Goal: Task Accomplishment & Management: Manage account settings

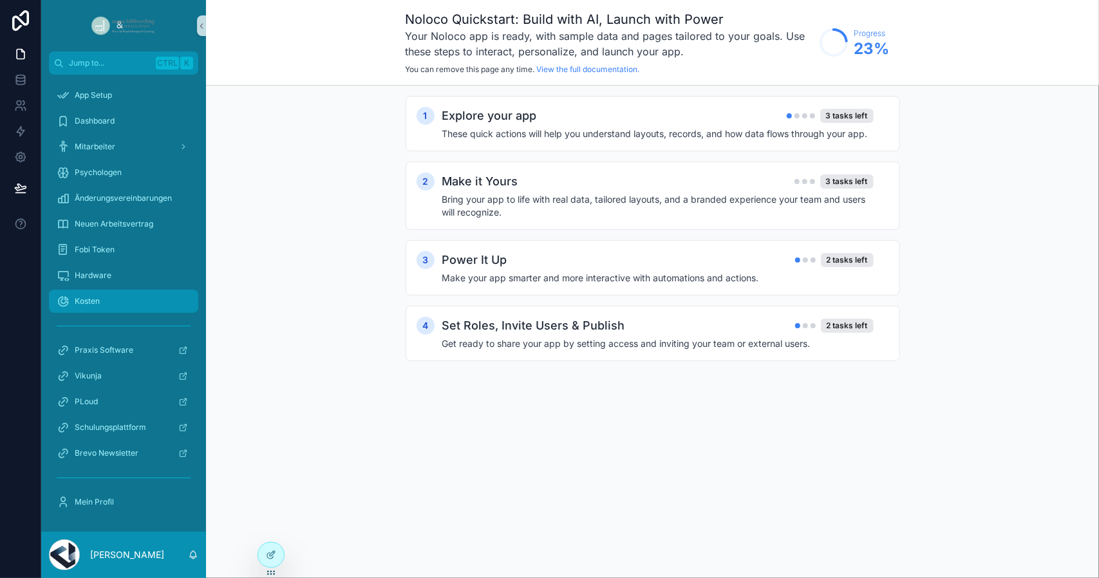
click at [102, 298] on div "Kosten" at bounding box center [124, 301] width 134 height 21
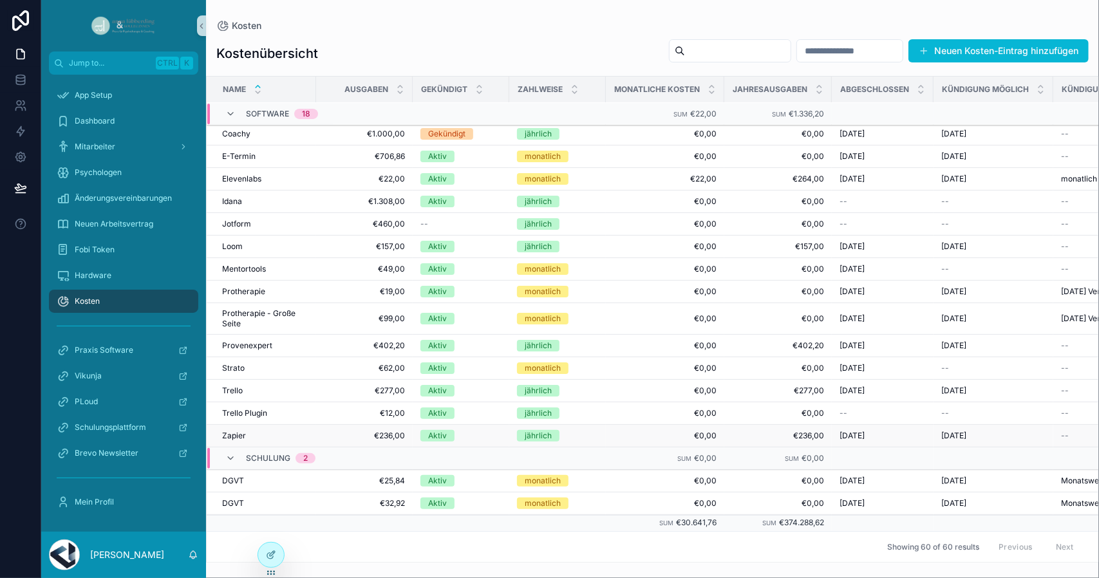
click at [296, 437] on td "Zapier Zapier" at bounding box center [261, 436] width 109 height 23
click at [432, 431] on div "Aktiv" at bounding box center [437, 436] width 19 height 12
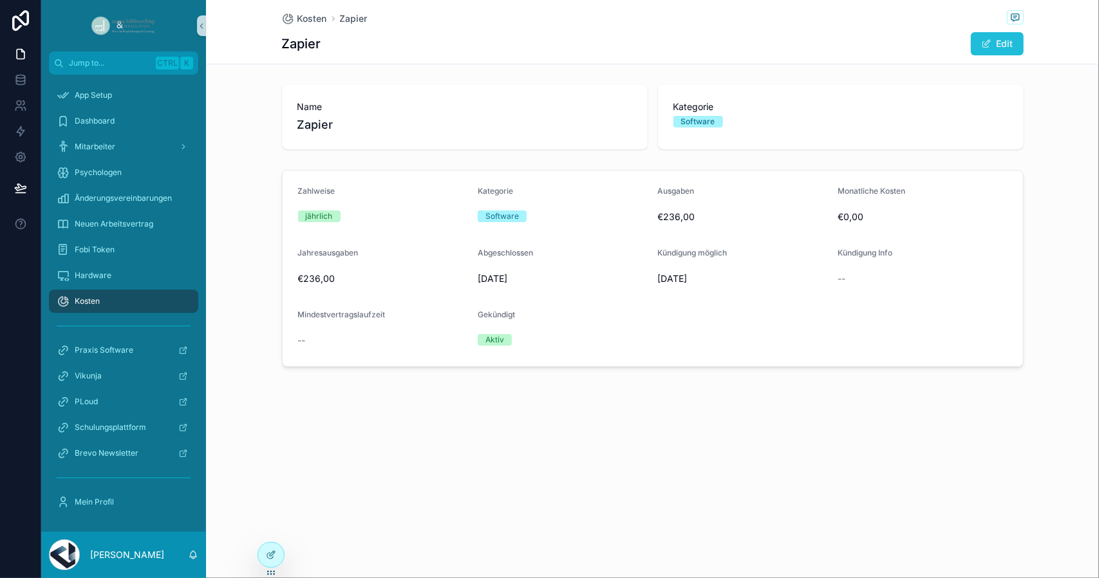
click at [992, 52] on button "Edit" at bounding box center [997, 43] width 53 height 23
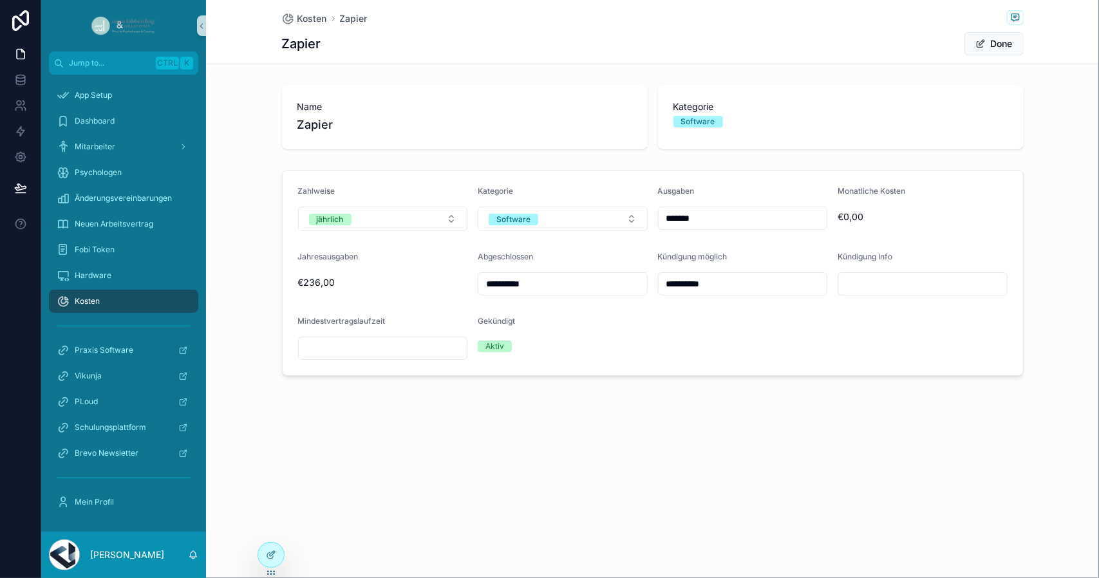
click at [503, 333] on div "Gekündigt Aktiv" at bounding box center [563, 338] width 170 height 44
click at [998, 47] on button "Done" at bounding box center [993, 43] width 59 height 23
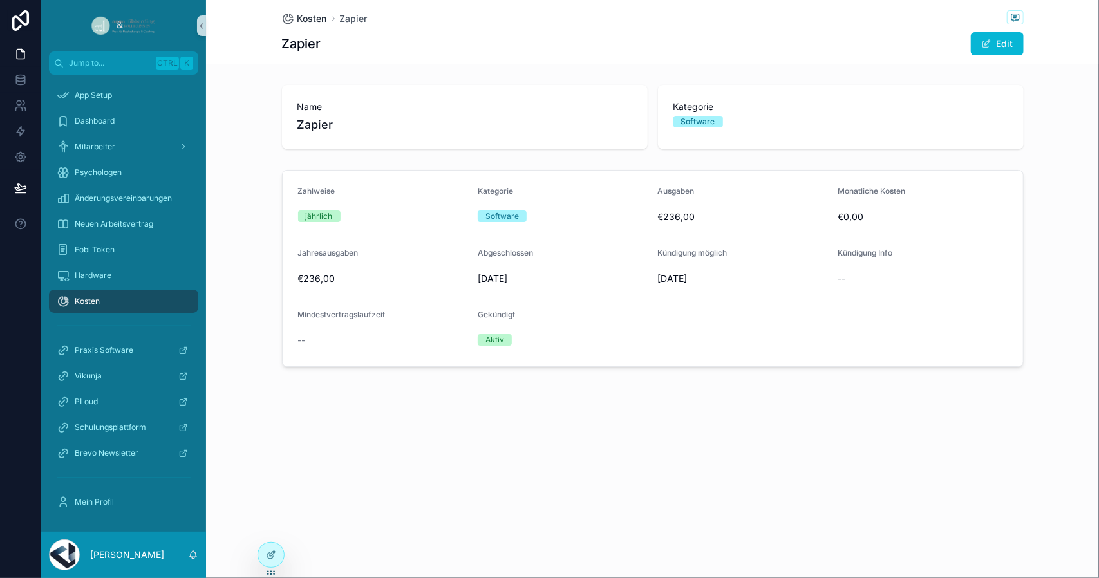
click at [301, 19] on span "Kosten" at bounding box center [312, 18] width 30 height 13
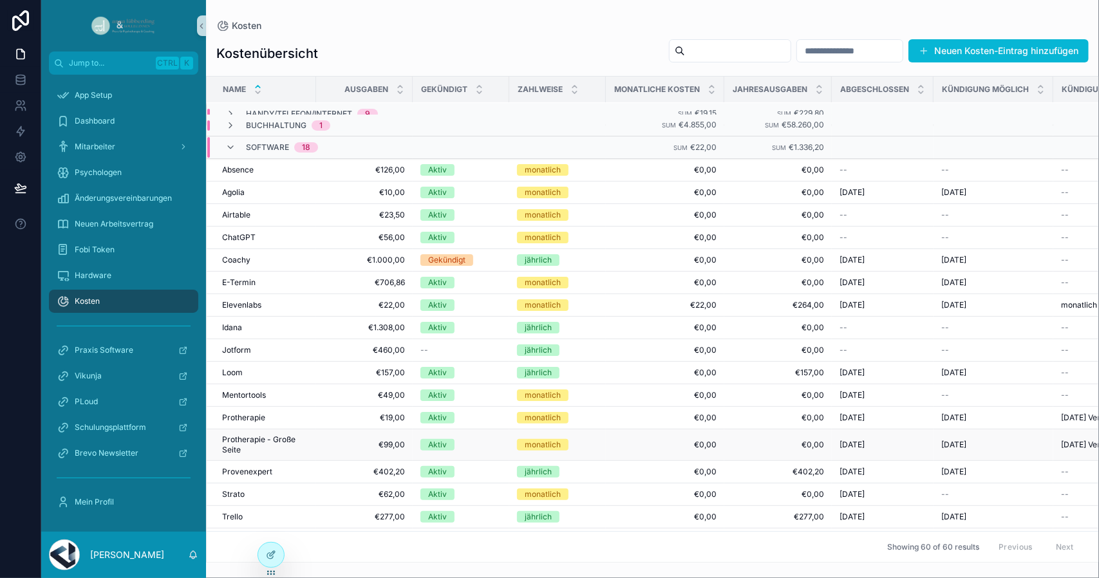
scroll to position [254, 0]
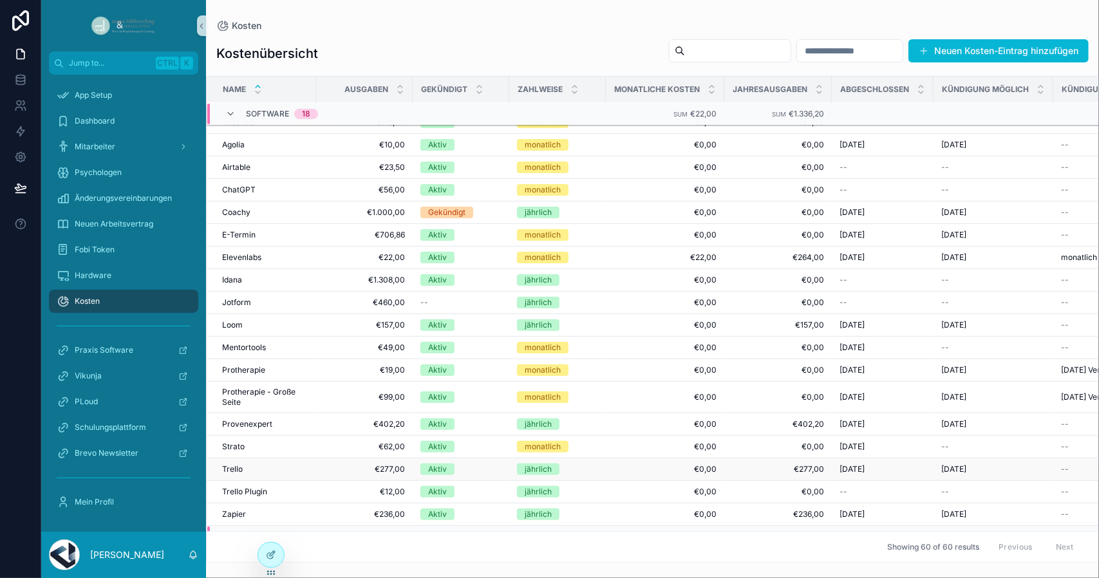
click at [419, 461] on td "Aktiv" at bounding box center [461, 469] width 97 height 23
click at [385, 458] on td "€277,00 €277,00" at bounding box center [364, 469] width 97 height 23
click at [397, 464] on span "€277,00" at bounding box center [364, 469] width 81 height 10
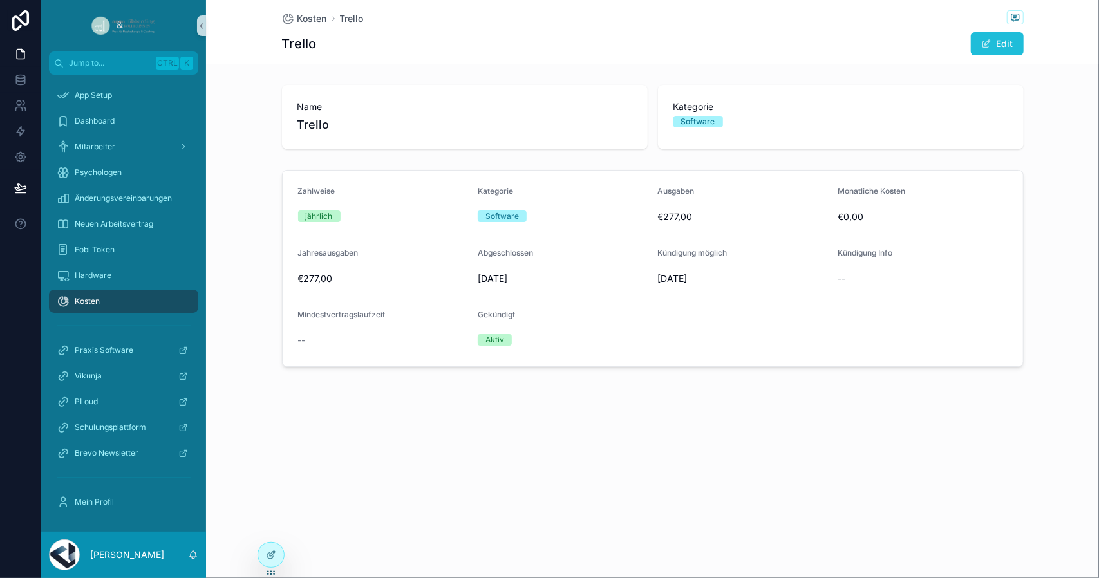
click at [999, 37] on button "Edit" at bounding box center [997, 43] width 53 height 23
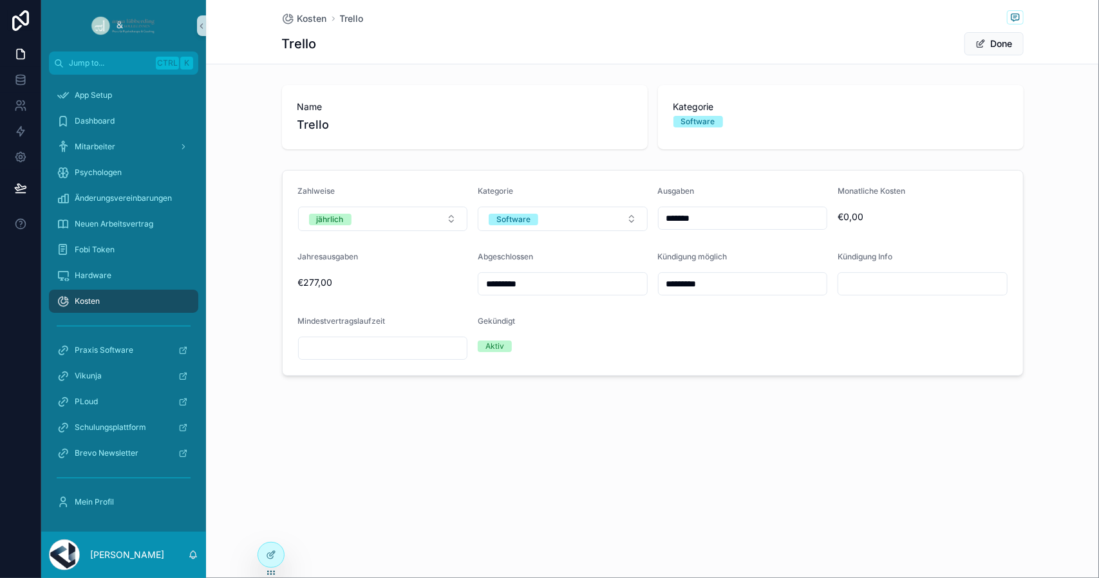
click at [333, 287] on span "€277,00" at bounding box center [383, 282] width 170 height 13
click at [718, 229] on div "*******" at bounding box center [743, 218] width 170 height 23
drag, startPoint x: 696, startPoint y: 219, endPoint x: 671, endPoint y: 219, distance: 25.7
click at [671, 219] on input "*******" at bounding box center [742, 218] width 169 height 18
type input "*******"
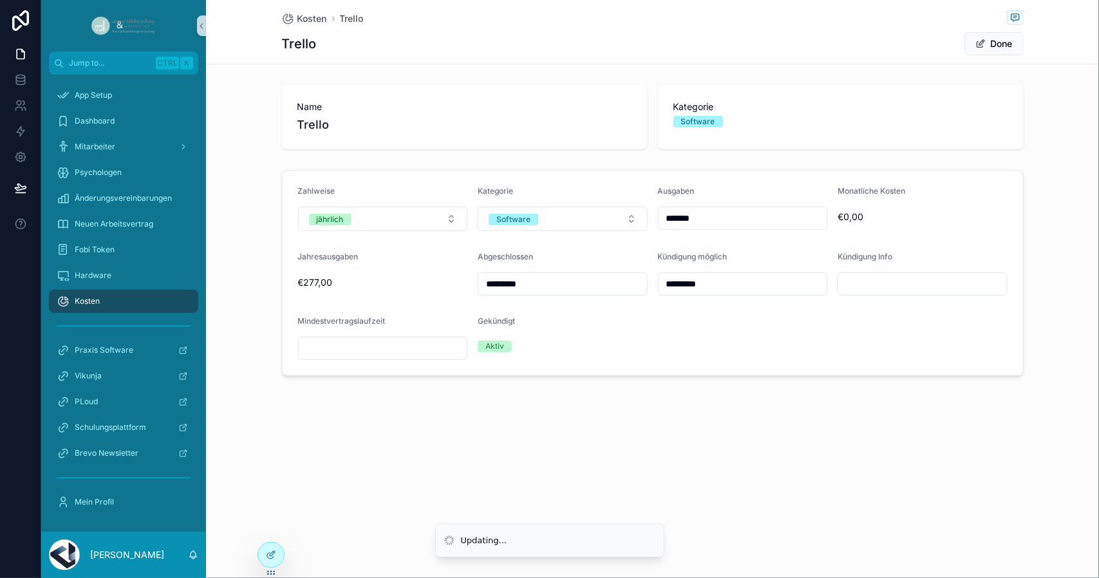
click at [687, 438] on div "Kosten Trello Trello Done Name Trello Kategorie Software Zahlweise jährlich Kat…" at bounding box center [652, 231] width 893 height 463
click at [991, 44] on button "Done" at bounding box center [993, 43] width 59 height 23
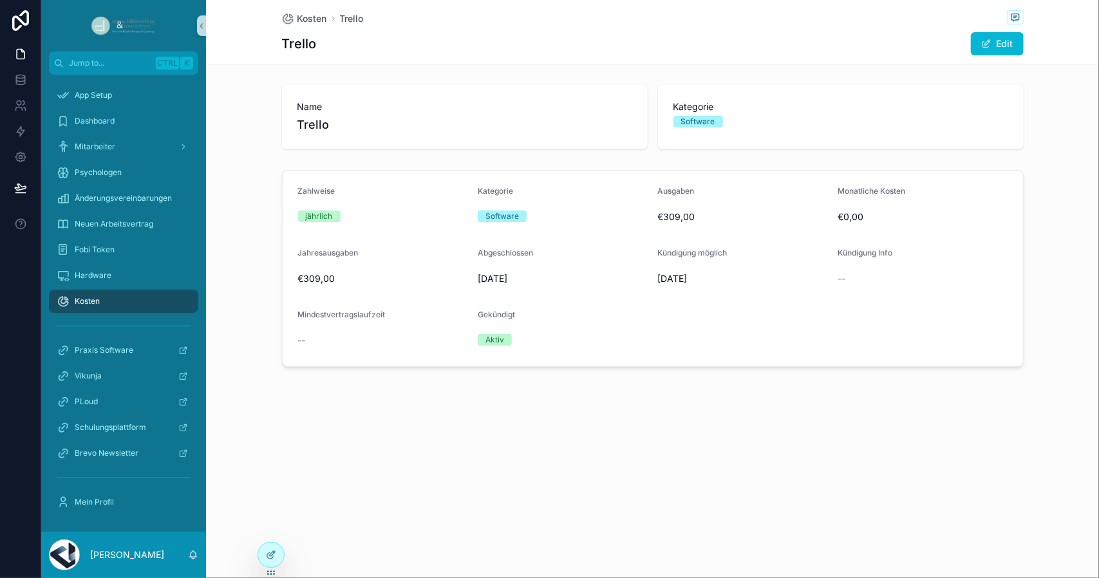
click at [118, 295] on div "Kosten" at bounding box center [124, 301] width 134 height 21
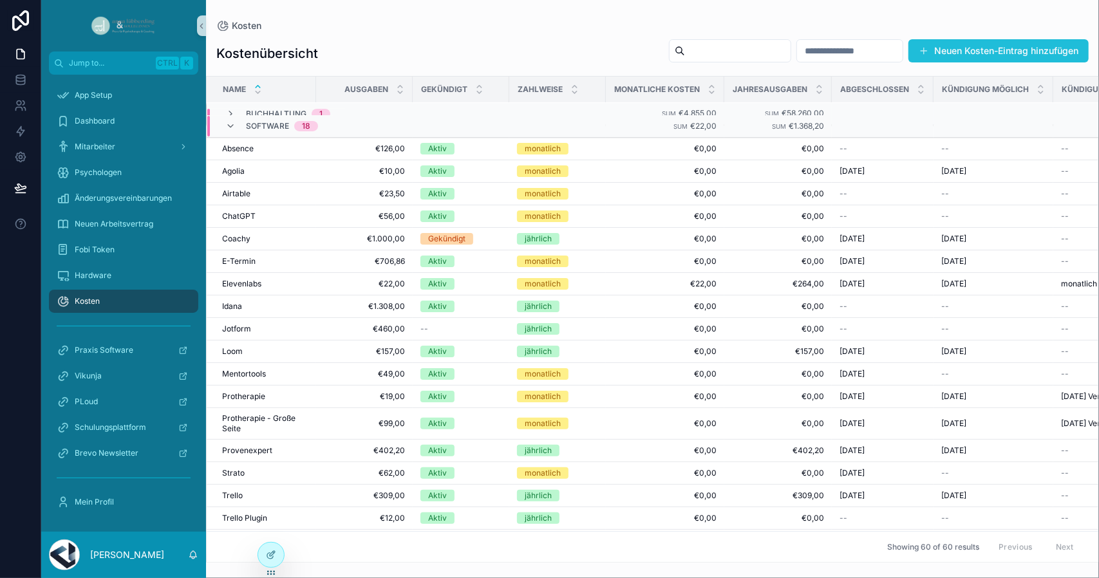
scroll to position [250, 0]
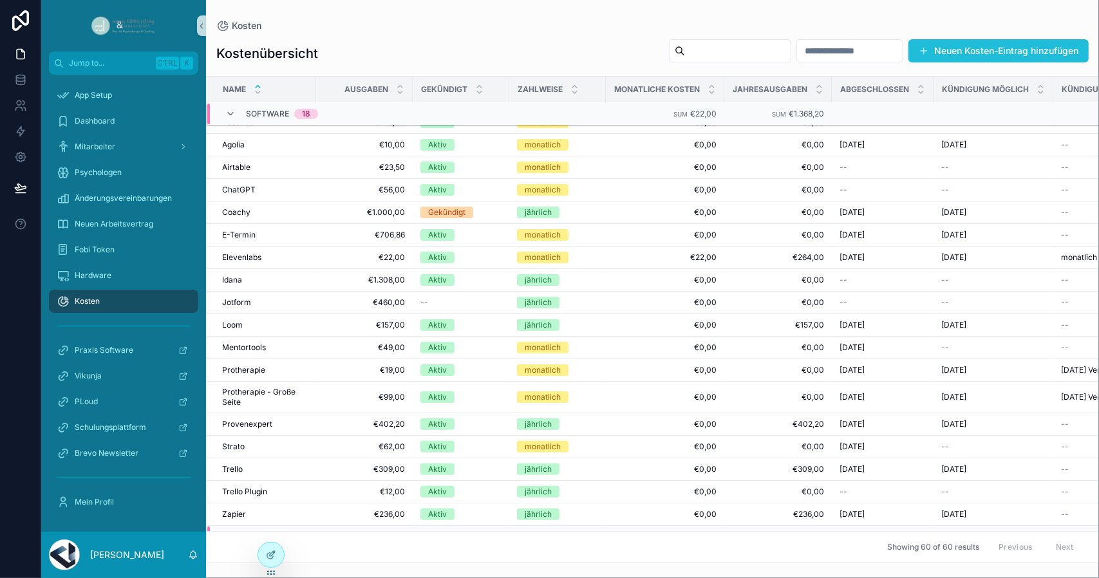
click at [1022, 42] on button "Neuen Kosten-Eintrag hinzufügen" at bounding box center [998, 50] width 180 height 23
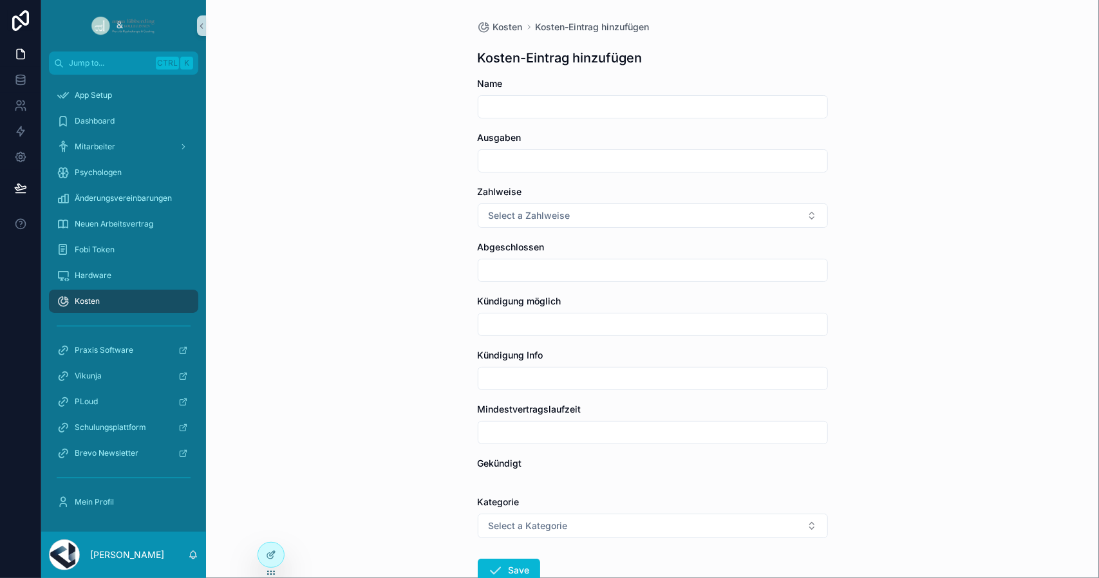
click at [538, 103] on input "scrollable content" at bounding box center [652, 107] width 349 height 18
type input "**********"
click at [505, 209] on span "Select a Zahlweise" at bounding box center [530, 215] width 82 height 13
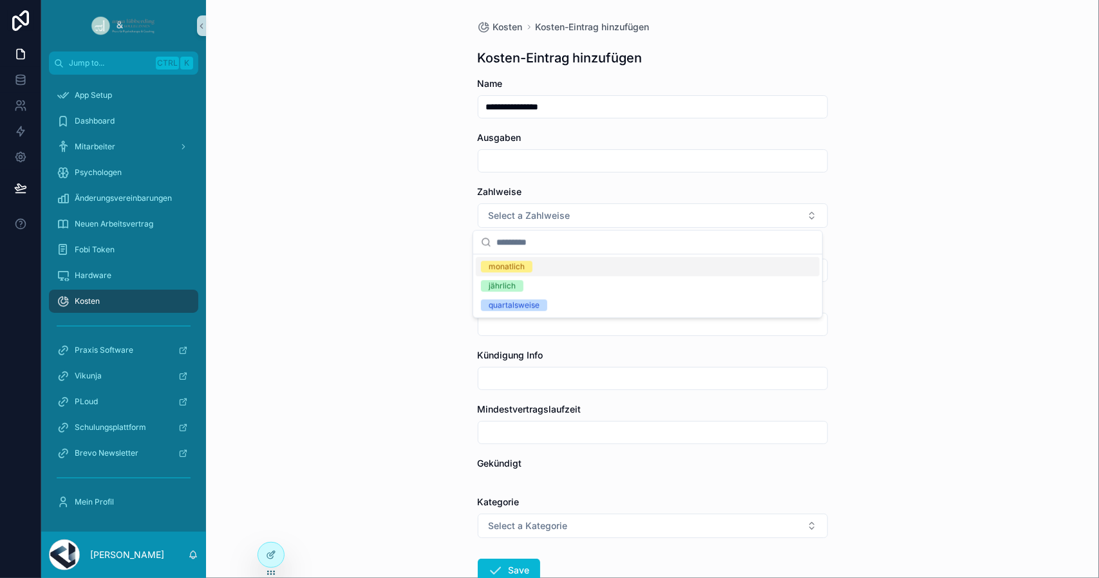
click at [516, 268] on div "monatlich" at bounding box center [507, 267] width 36 height 12
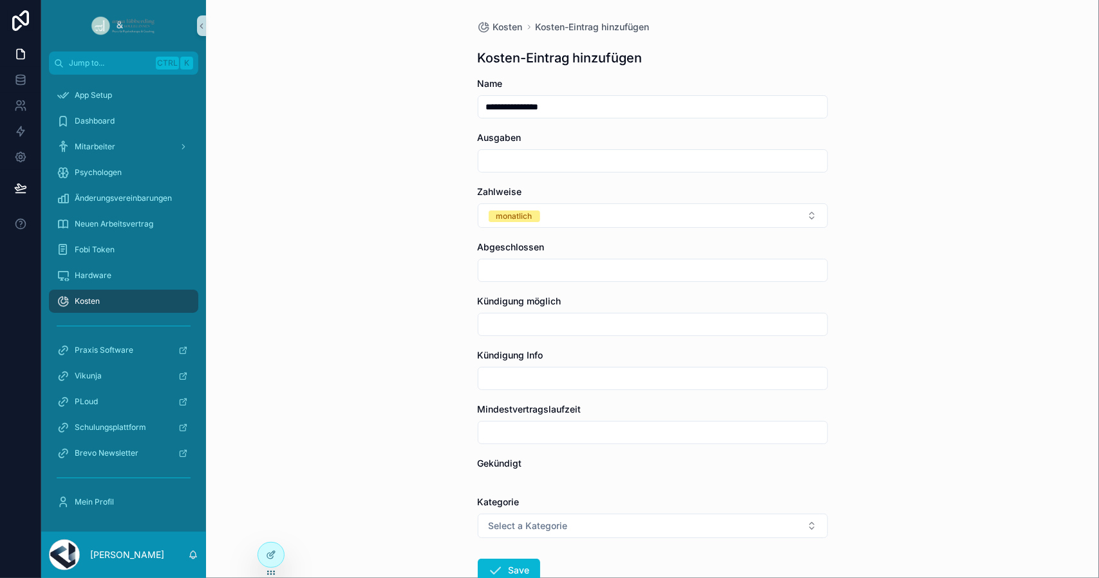
click at [510, 272] on input "scrollable content" at bounding box center [652, 270] width 349 height 18
drag, startPoint x: 433, startPoint y: 369, endPoint x: 470, endPoint y: 338, distance: 48.9
click at [433, 369] on div "**********" at bounding box center [652, 289] width 893 height 578
click at [520, 150] on div "scrollable content" at bounding box center [653, 160] width 350 height 23
click at [521, 163] on input "scrollable content" at bounding box center [652, 161] width 349 height 18
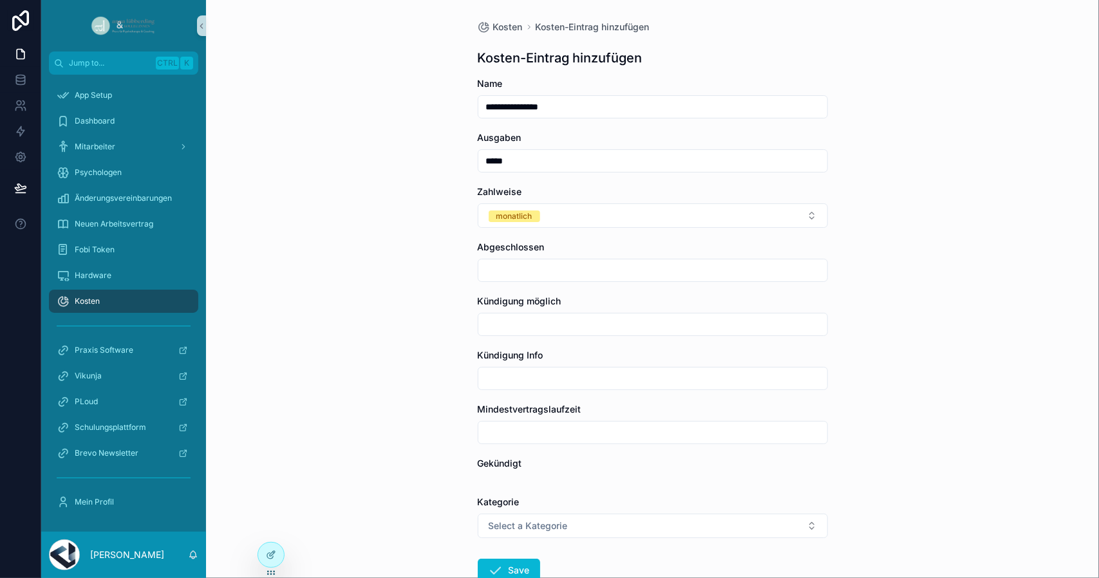
type input "*****"
click at [512, 263] on input "scrollable content" at bounding box center [652, 270] width 349 height 18
click at [579, 302] on button "scrollable content" at bounding box center [577, 301] width 23 height 23
click at [581, 302] on button "scrollable content" at bounding box center [577, 301] width 23 height 23
click at [582, 302] on button "scrollable content" at bounding box center [577, 301] width 23 height 23
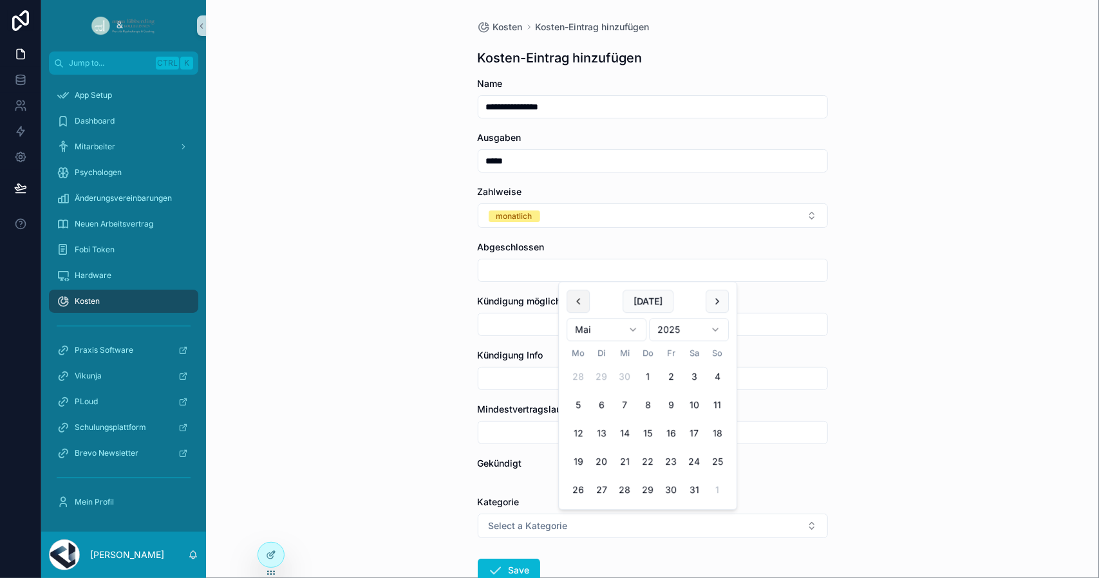
click at [573, 302] on button "scrollable content" at bounding box center [577, 301] width 23 height 23
click at [602, 382] on button "1" at bounding box center [601, 377] width 23 height 23
type input "********"
click at [521, 526] on span "Select a Kategorie" at bounding box center [528, 525] width 79 height 13
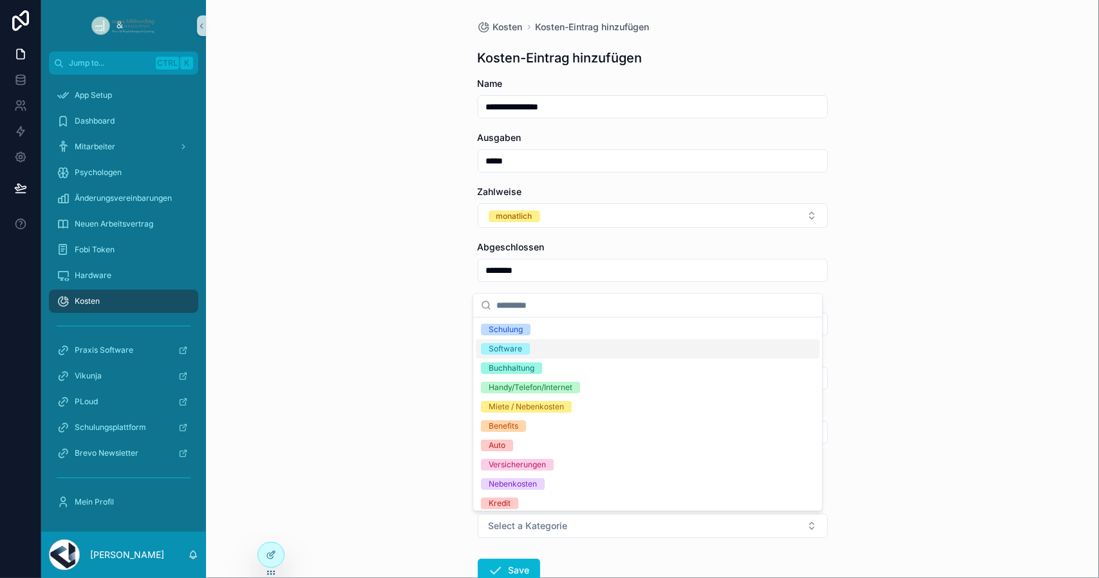
click at [534, 343] on div "Software" at bounding box center [648, 348] width 344 height 19
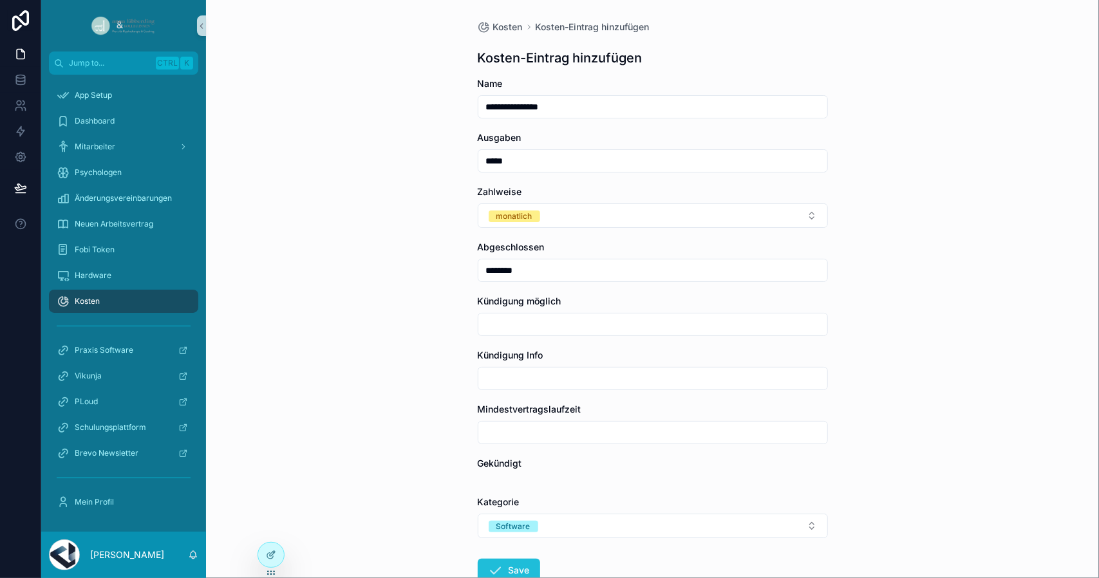
click at [511, 567] on button "Save" at bounding box center [509, 570] width 62 height 23
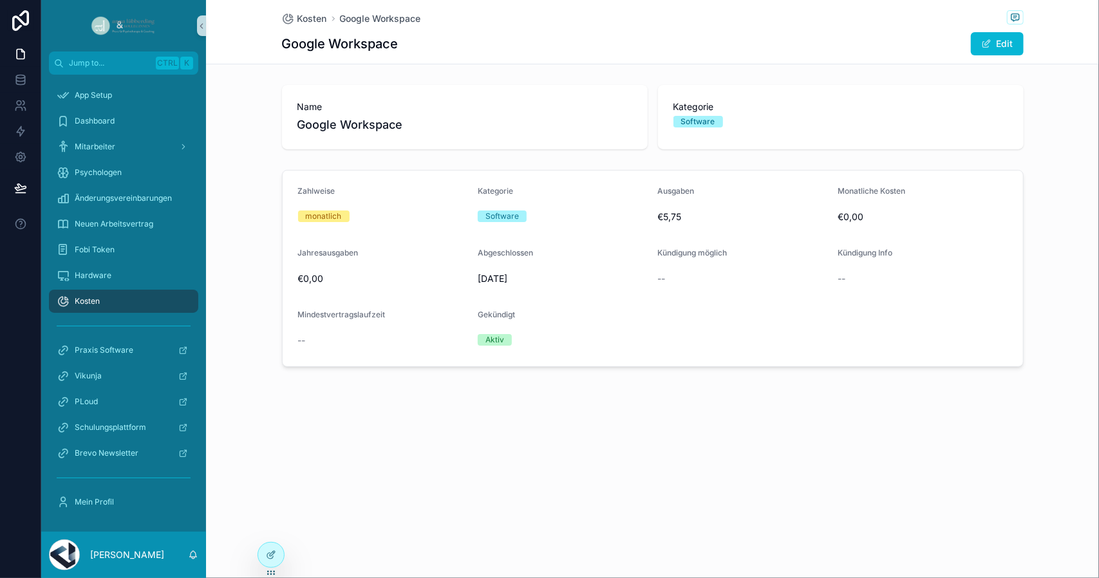
click at [312, 8] on div "Kosten Google Workspace Google Workspace Edit" at bounding box center [652, 32] width 741 height 64
click at [319, 14] on span "Kosten" at bounding box center [312, 18] width 30 height 13
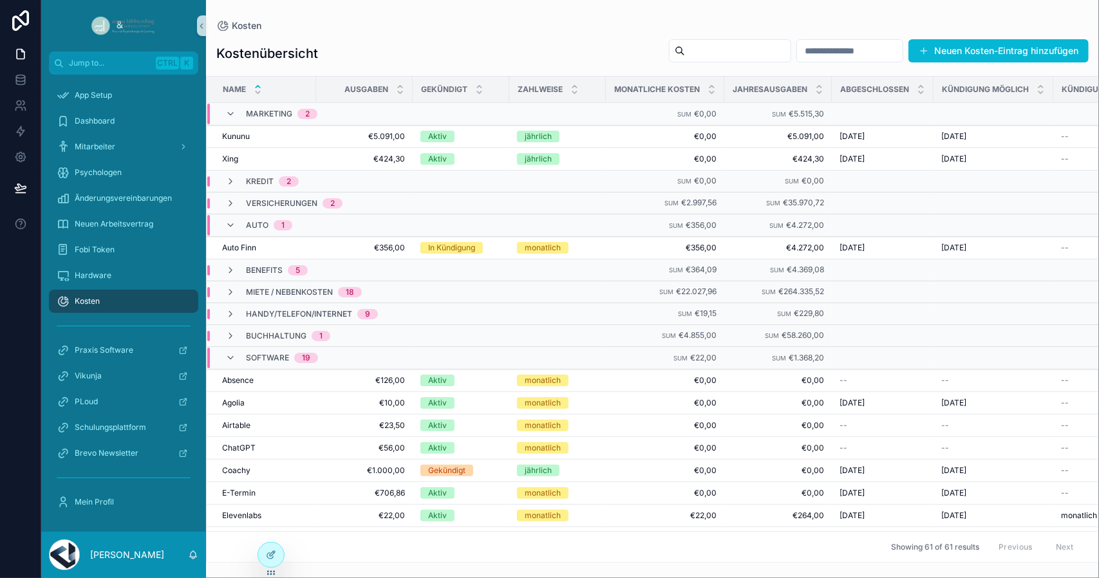
drag, startPoint x: 731, startPoint y: 562, endPoint x: 837, endPoint y: 548, distance: 107.1
click at [837, 548] on div "Name Ausgaben Gekündigt Zahlweise Monatliche Kosten Jahresausgaben Abgeschlosse…" at bounding box center [652, 319] width 893 height 487
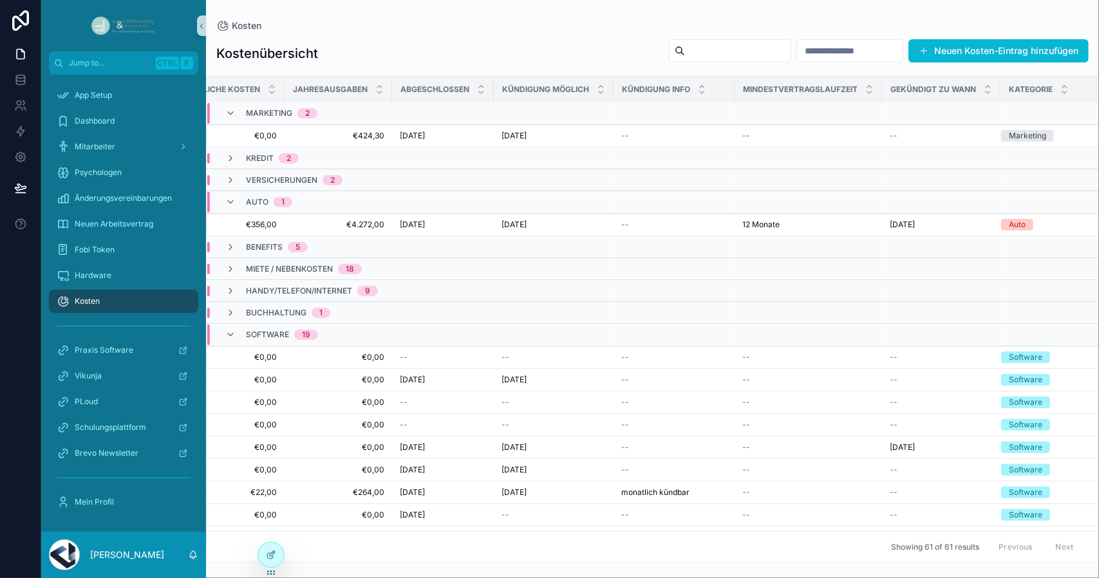
scroll to position [23, 0]
